Goal: Task Accomplishment & Management: Manage account settings

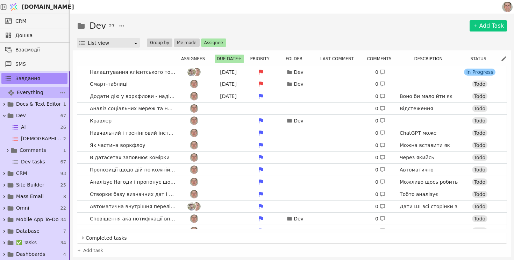
click at [38, 92] on span "Everything" at bounding box center [30, 92] width 27 height 7
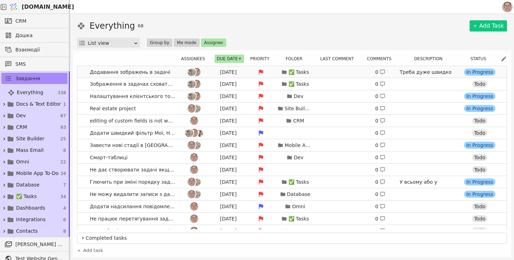
click at [174, 75] on link "Додавання зображень в задачі [DATE] ✅ Tasks 0 Треба дуже швидко для Металіки. М…" at bounding box center [292, 72] width 430 height 12
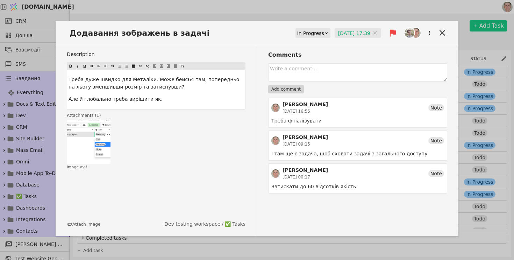
click at [344, 29] on input "[DATE] 17:39" at bounding box center [358, 33] width 46 height 10
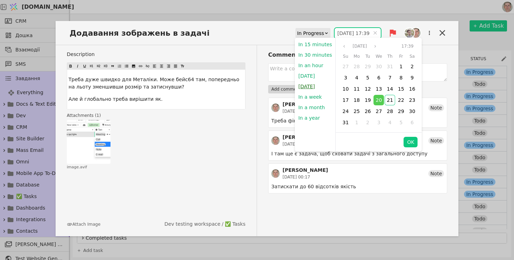
click at [311, 81] on button "[DATE]" at bounding box center [306, 86] width 23 height 10
type input "[DATE] 09:00"
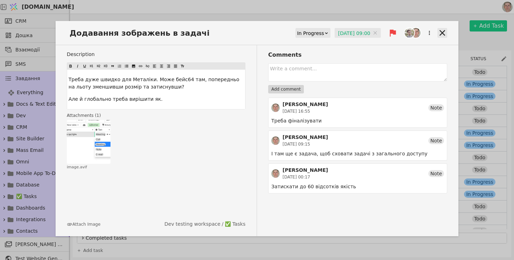
click at [445, 33] on icon at bounding box center [443, 33] width 10 height 10
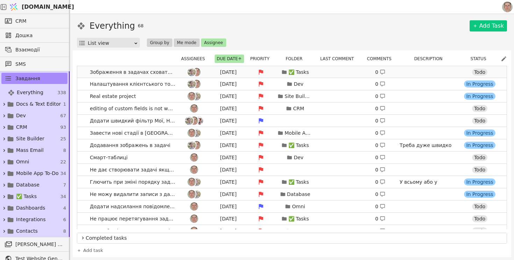
click at [180, 73] on div at bounding box center [193, 72] width 31 height 8
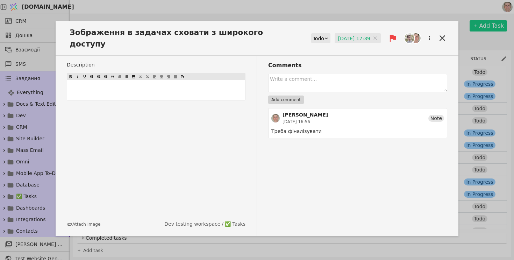
click at [356, 33] on input "[DATE] 17:39" at bounding box center [358, 38] width 46 height 10
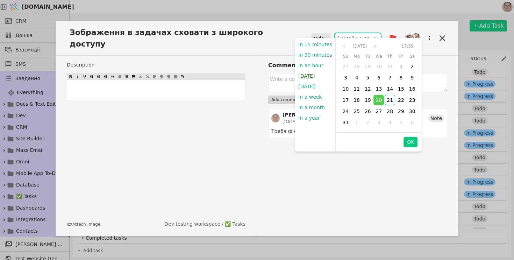
click at [308, 76] on button "[DATE]" at bounding box center [306, 76] width 23 height 10
type input "[DATE] 20:56"
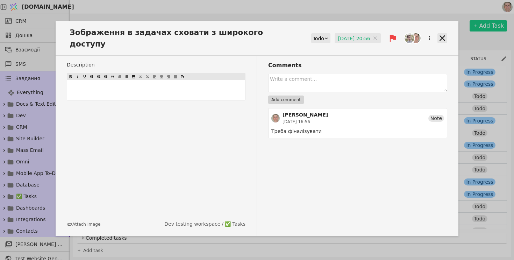
click at [442, 35] on icon at bounding box center [443, 38] width 6 height 6
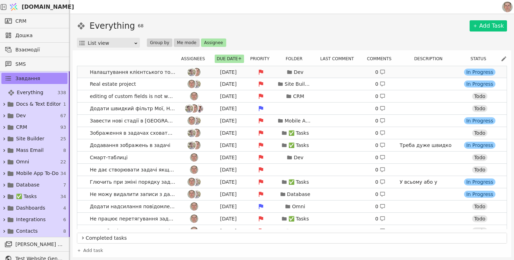
click at [177, 69] on span "Налаштування клієнтського токена юзером" at bounding box center [132, 72] width 91 height 10
click at [180, 73] on div at bounding box center [193, 72] width 31 height 8
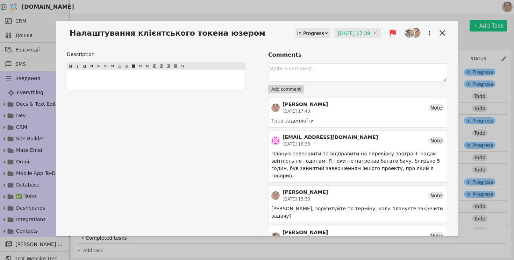
click at [354, 35] on input "[DATE] 17:39" at bounding box center [358, 33] width 46 height 10
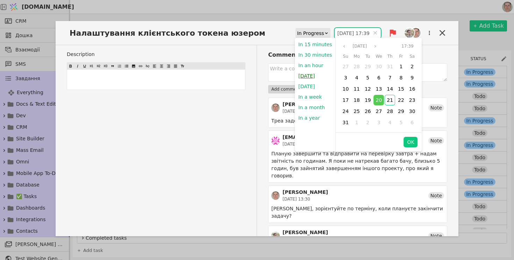
click at [303, 75] on button "[DATE]" at bounding box center [306, 76] width 23 height 10
type input "[DATE] 20:56"
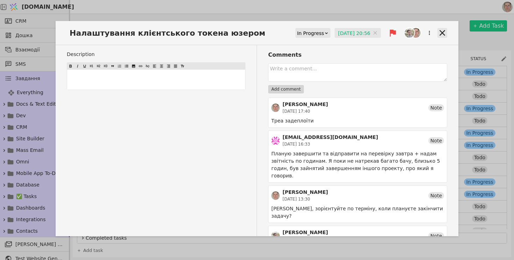
click at [445, 34] on icon at bounding box center [443, 33] width 10 height 10
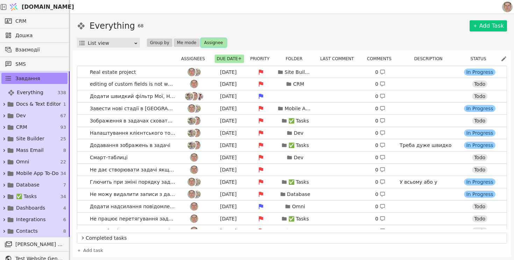
click at [212, 41] on button "Assignee" at bounding box center [213, 42] width 25 height 8
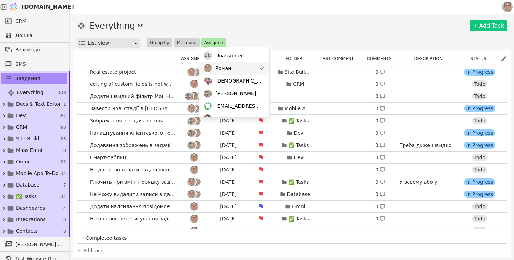
click at [234, 67] on div "Роман" at bounding box center [234, 68] width 70 height 13
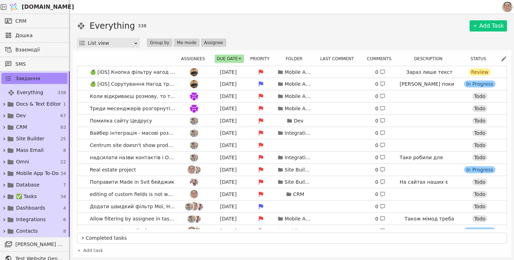
click at [281, 29] on div "Everything 338 Add Task" at bounding box center [292, 26] width 430 height 13
click at [211, 42] on button "Assignee" at bounding box center [213, 42] width 25 height 8
click at [264, 29] on div "Everything 338 Add Task" at bounding box center [292, 26] width 430 height 13
click at [203, 44] on button "Assignee" at bounding box center [213, 42] width 25 height 8
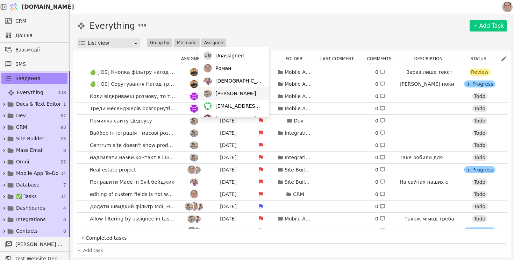
click at [227, 95] on span "[PERSON_NAME]" at bounding box center [236, 93] width 41 height 7
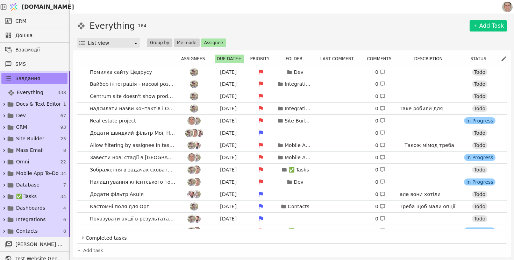
click at [277, 33] on div "Everything 164 Add Task List view Group by Me mode Assignee" at bounding box center [292, 34] width 430 height 28
click at [173, 72] on link "Помилка сайту Цедрусу [DATE] Dev 0 [URL][DOMAIN_NAME] Todo" at bounding box center [292, 72] width 430 height 12
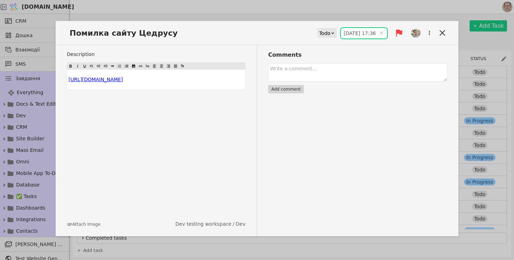
click at [356, 33] on input "[DATE] 17:36" at bounding box center [364, 33] width 46 height 10
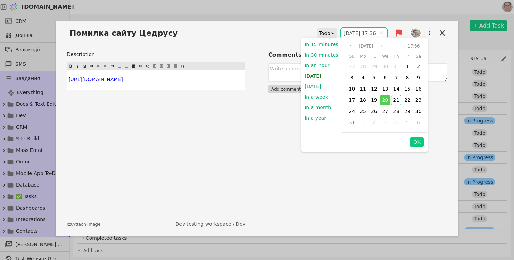
click at [316, 78] on button "[DATE]" at bounding box center [312, 76] width 23 height 10
type input "[DATE] 20:57"
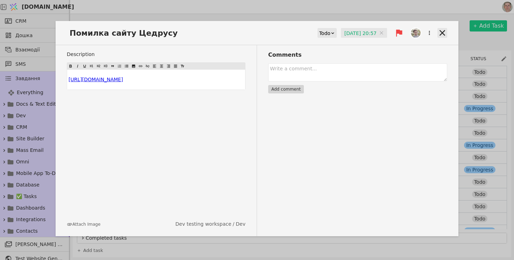
click at [444, 33] on icon at bounding box center [443, 33] width 10 height 10
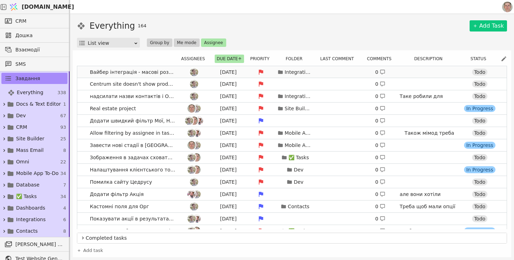
click at [83, 72] on link "Вайбер інтеграція - масові розсилки [DATE] Integrations 0 [URL][DOMAIN_NAME] To…" at bounding box center [292, 72] width 430 height 12
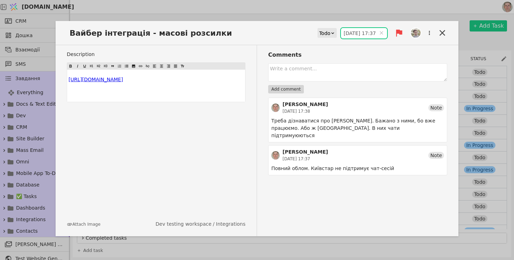
click at [351, 34] on input "[DATE] 17:37" at bounding box center [364, 33] width 46 height 10
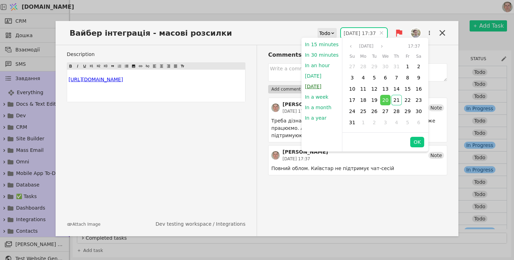
click at [311, 87] on button "[DATE]" at bounding box center [313, 86] width 23 height 10
type input "[DATE] 09:00"
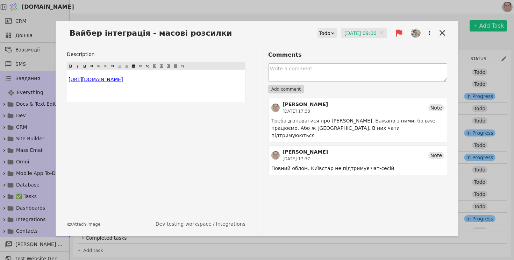
click at [308, 72] on textarea at bounding box center [357, 72] width 179 height 18
type textarea "Треба робити [PERSON_NAME]"
click at [288, 90] on button "Add comment" at bounding box center [286, 89] width 36 height 8
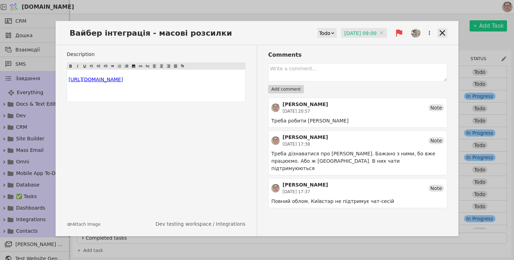
click at [442, 36] on icon at bounding box center [443, 33] width 10 height 10
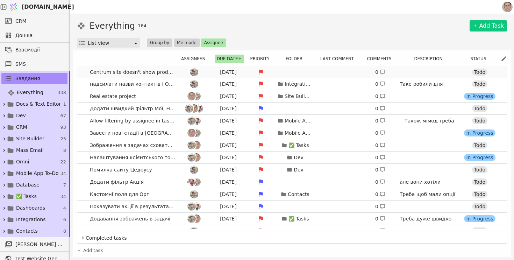
click at [183, 73] on div at bounding box center [193, 72] width 31 height 8
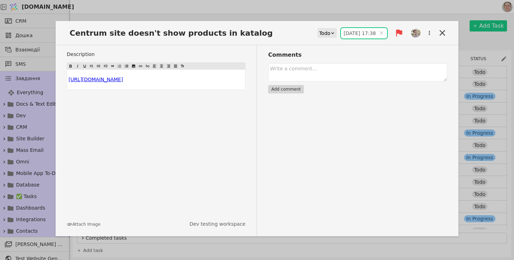
click at [356, 30] on input "[DATE] 17:38" at bounding box center [364, 33] width 46 height 10
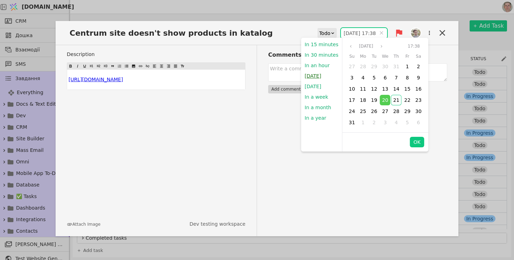
click at [320, 76] on button "[DATE]" at bounding box center [312, 76] width 23 height 10
type input "[DATE] 21:02"
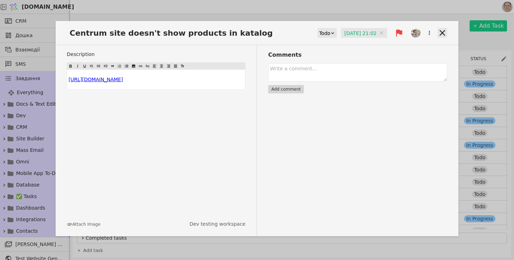
click at [442, 32] on icon at bounding box center [443, 33] width 6 height 6
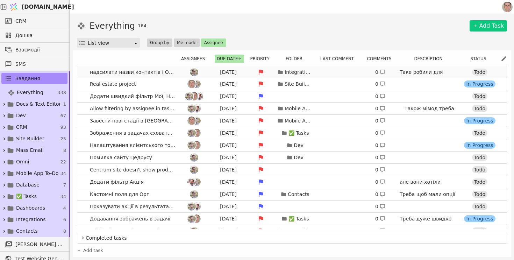
click at [181, 72] on div at bounding box center [193, 72] width 31 height 8
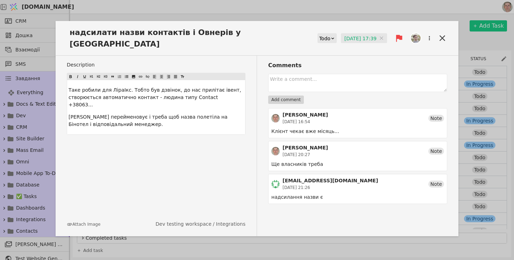
click at [341, 33] on input "[DATE] 17:39" at bounding box center [364, 38] width 46 height 10
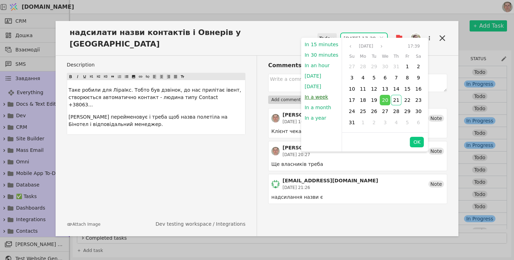
click at [321, 95] on button "In a week" at bounding box center [316, 97] width 30 height 10
type input "[DATE] 21:02"
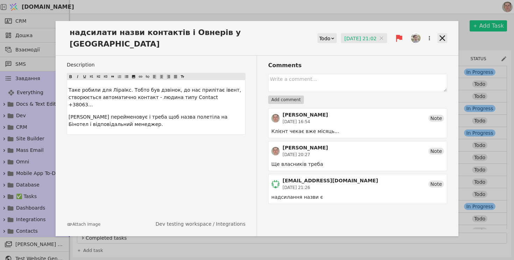
click at [441, 35] on icon at bounding box center [443, 38] width 6 height 6
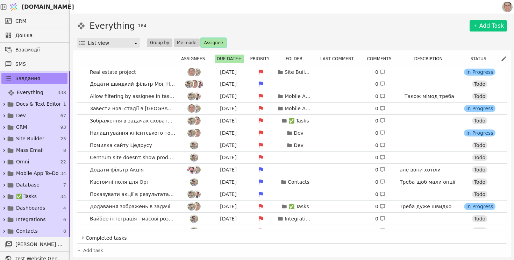
click at [206, 43] on button "Assignee" at bounding box center [213, 42] width 25 height 8
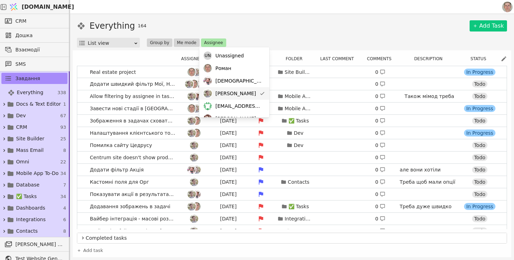
click at [247, 93] on div "[PERSON_NAME]" at bounding box center [234, 93] width 70 height 13
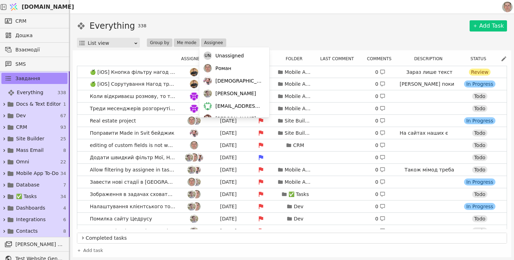
click at [280, 29] on div "Everything 338 Add Task" at bounding box center [292, 26] width 430 height 13
